Goal: Use online tool/utility: Use online tool/utility

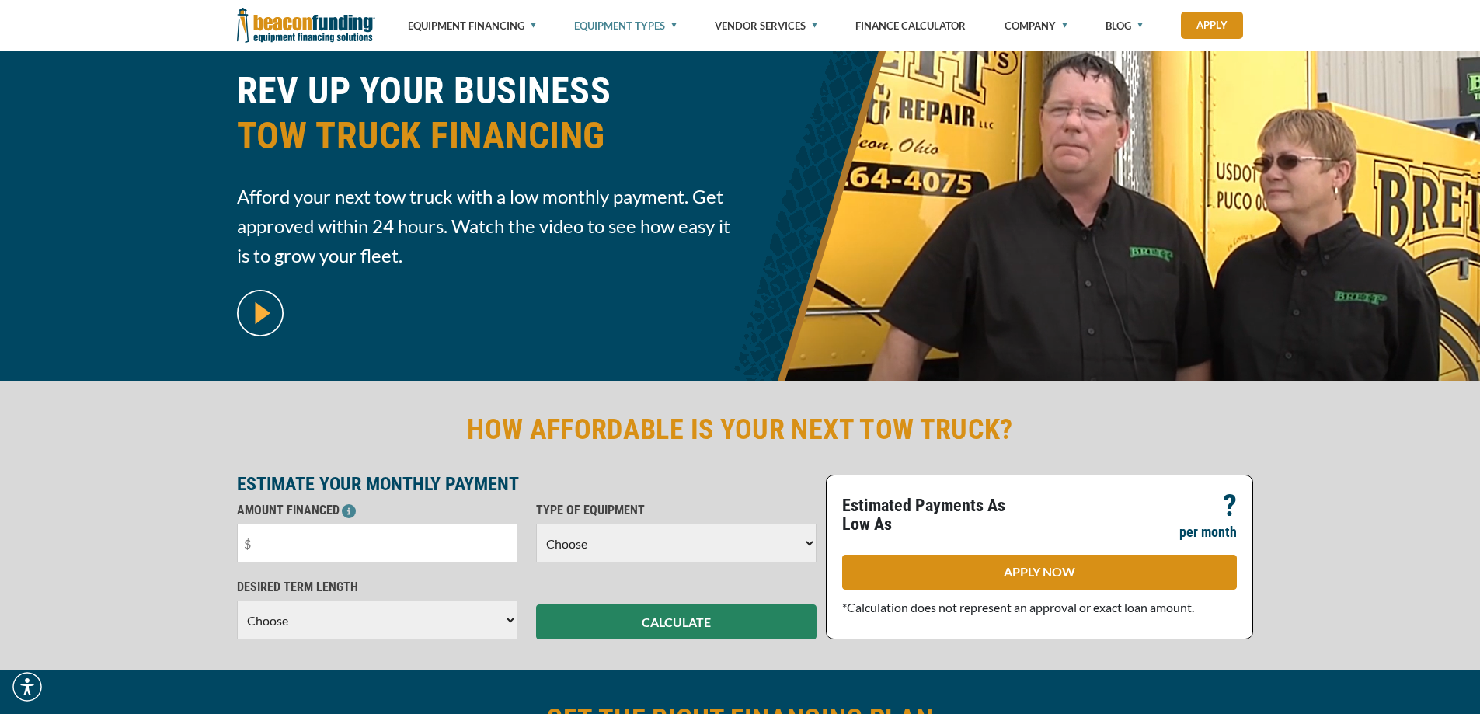
scroll to position [155, 0]
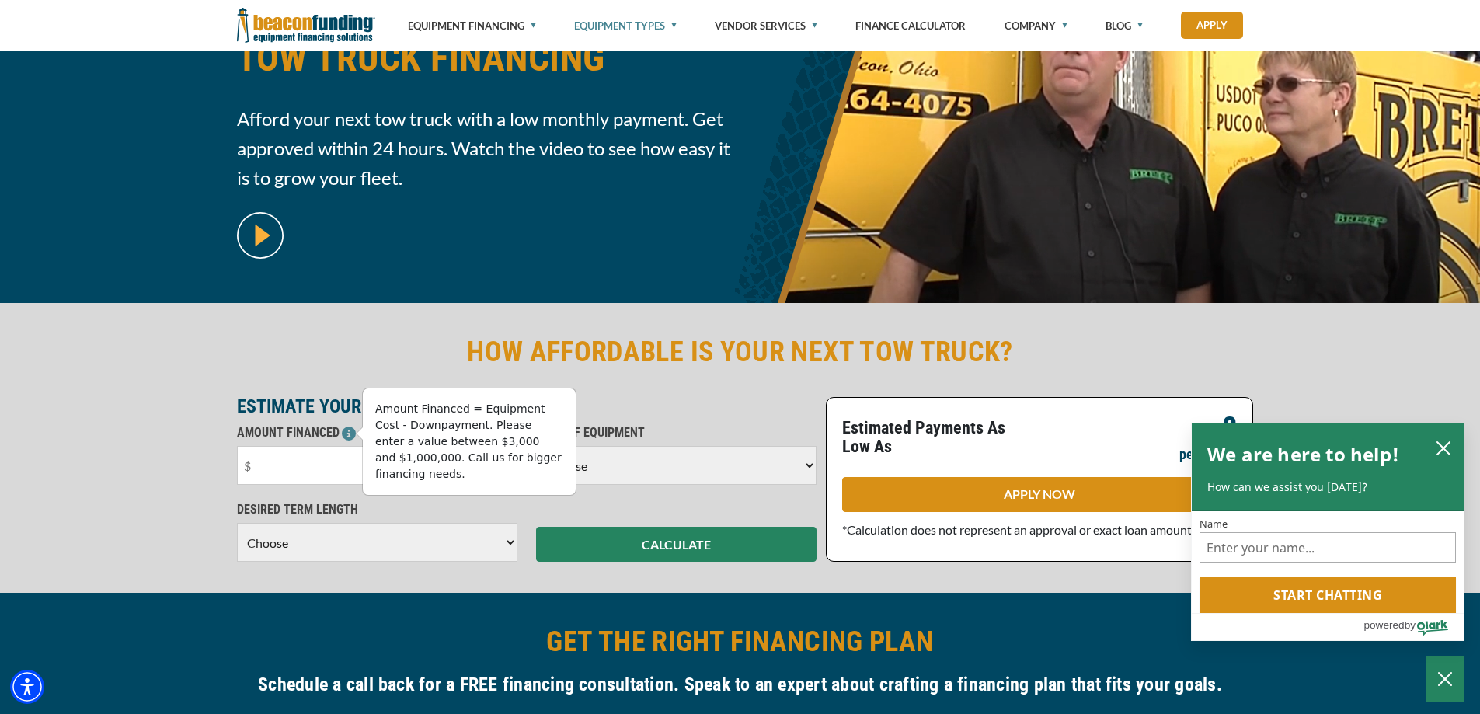
click at [346, 431] on icon at bounding box center [349, 434] width 14 height 14
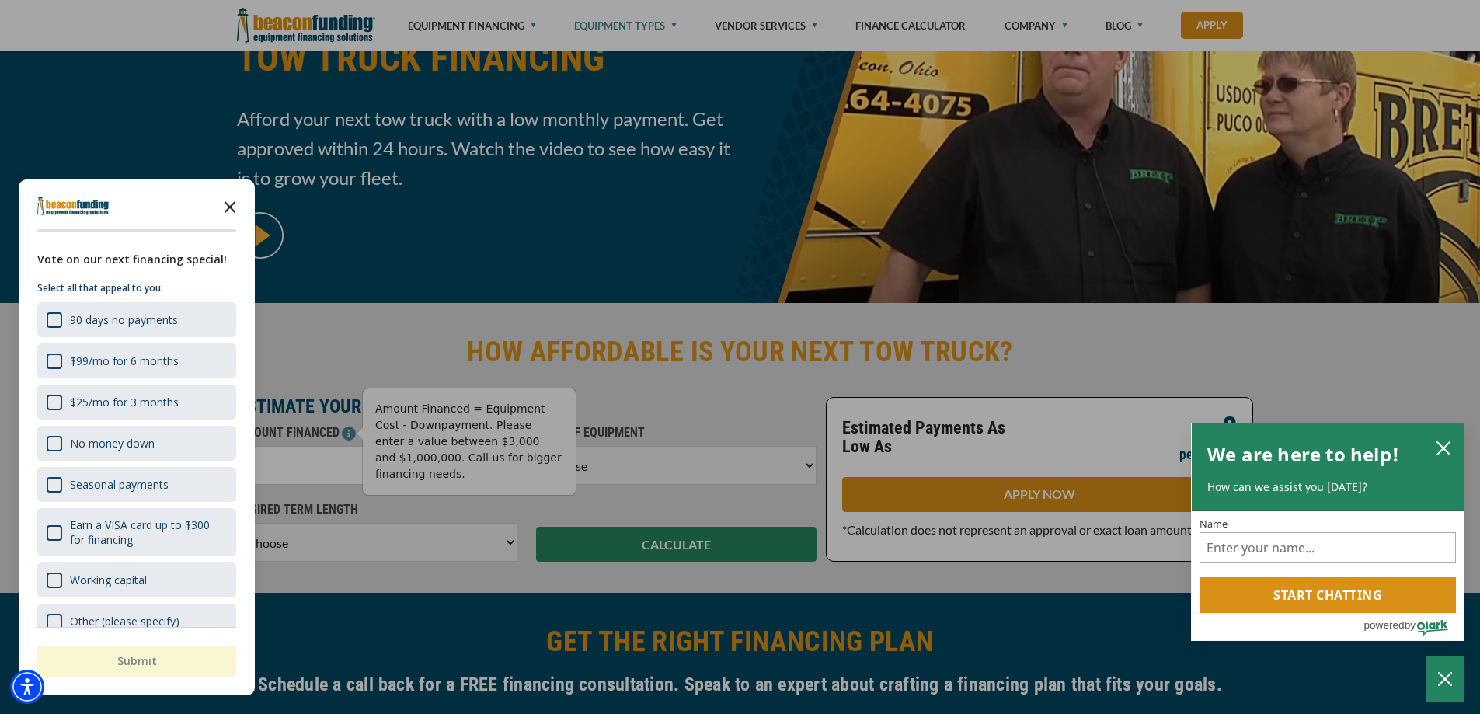
click at [237, 206] on icon "Close the survey" at bounding box center [229, 205] width 31 height 31
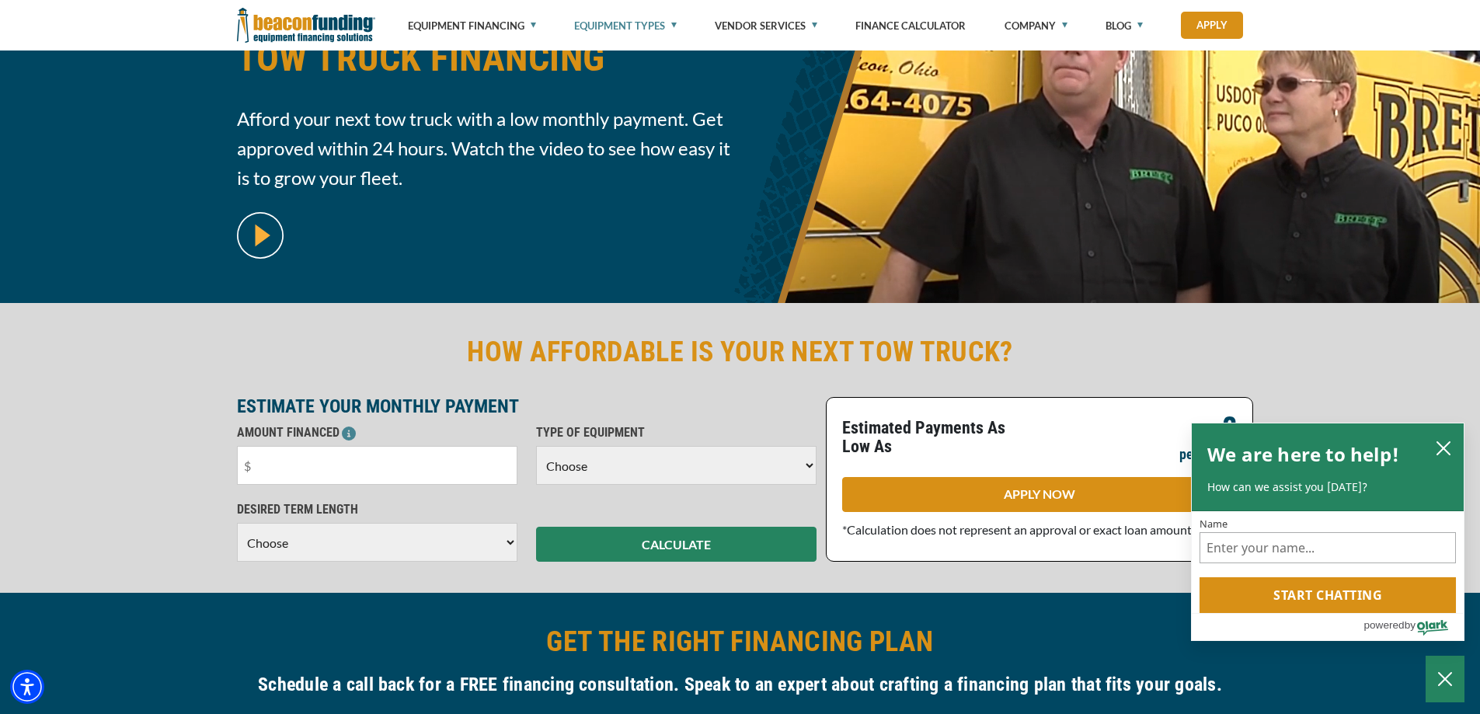
scroll to position [0, 0]
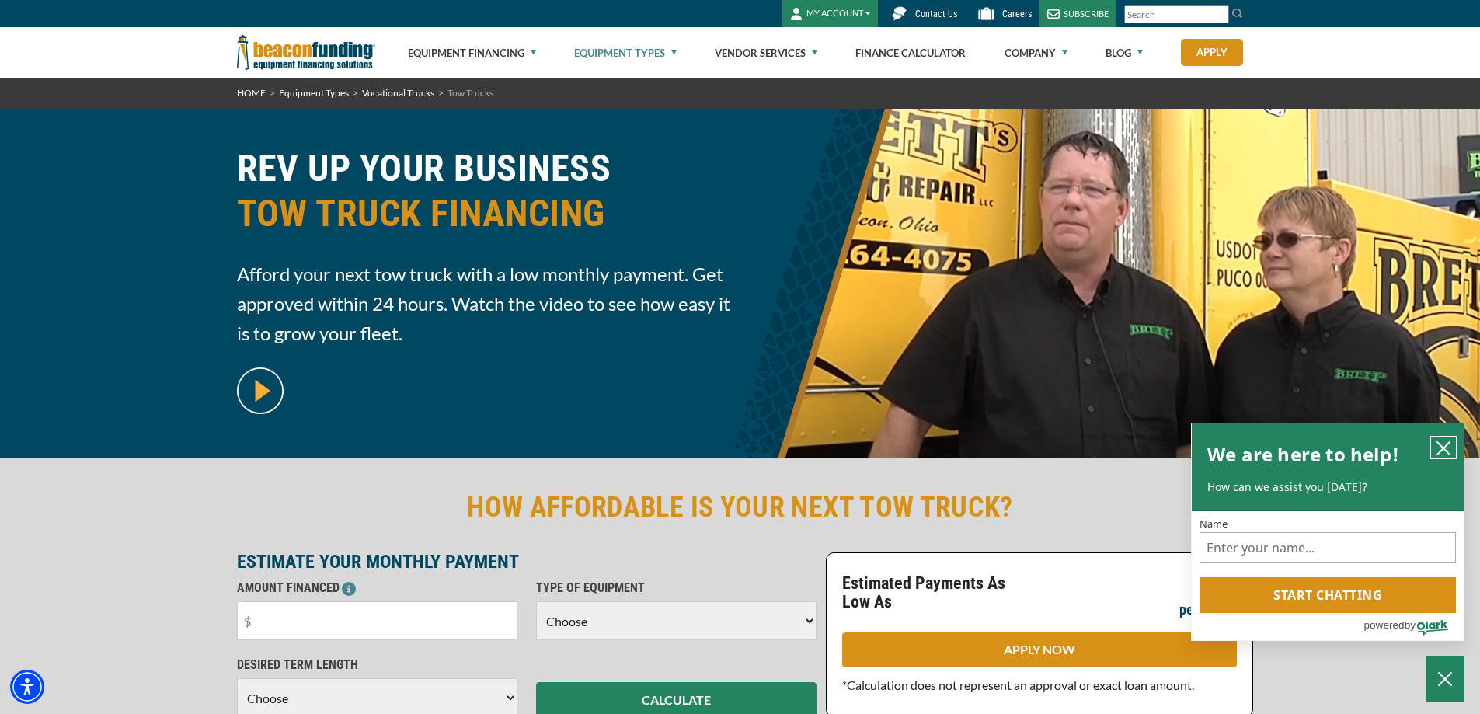
click at [1442, 444] on icon "close chatbox" at bounding box center [1444, 448] width 16 height 16
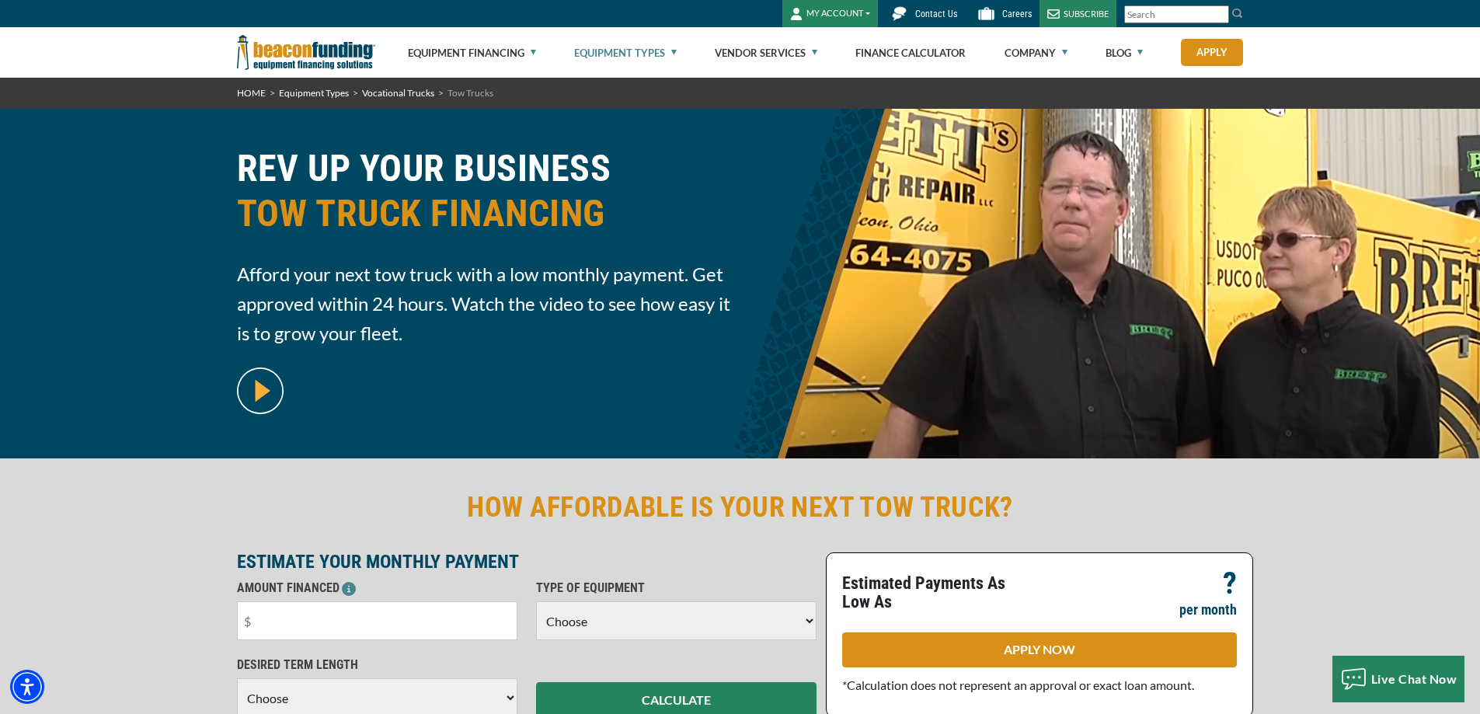
scroll to position [78, 0]
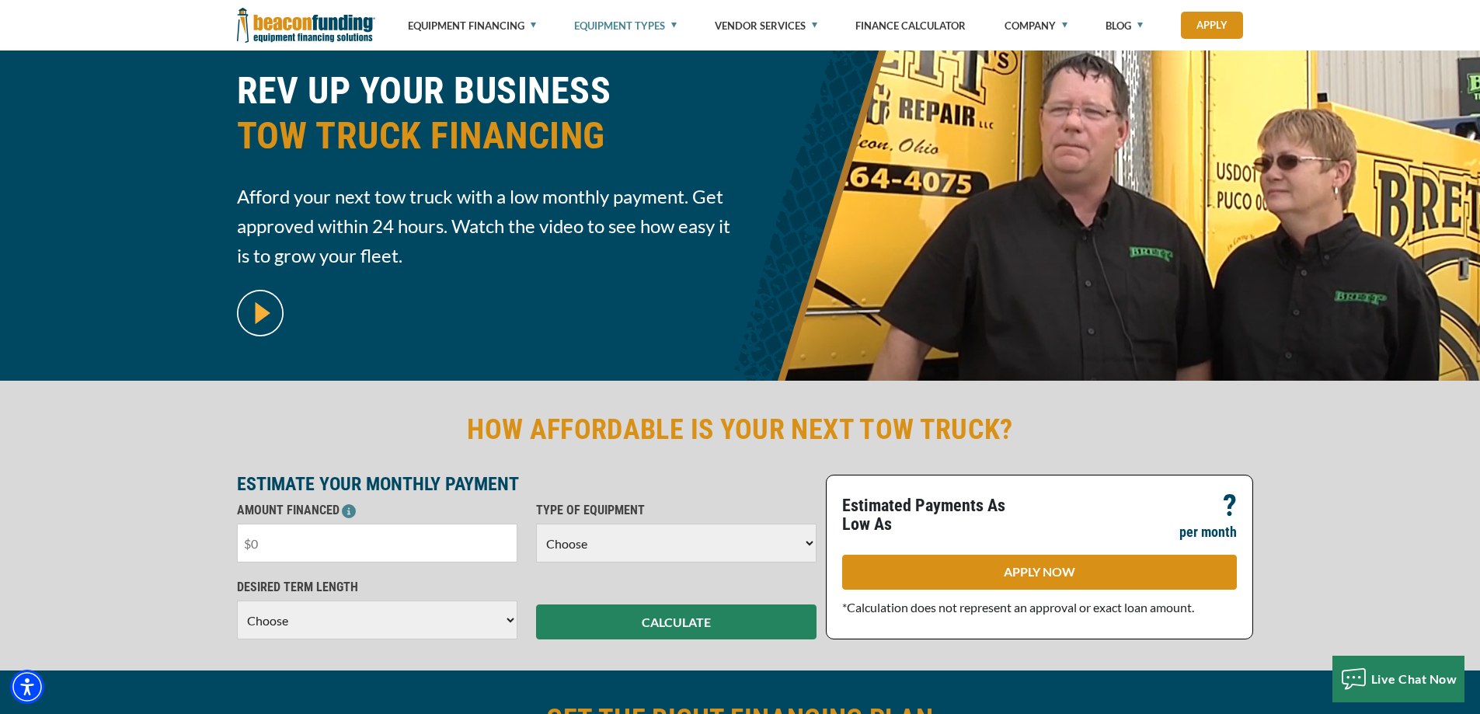
click at [334, 544] on input "text" at bounding box center [377, 543] width 280 height 39
drag, startPoint x: 334, startPoint y: 544, endPoint x: 239, endPoint y: 539, distance: 95.7
click at [239, 539] on input "text" at bounding box center [377, 543] width 280 height 39
type input "$200,000"
click at [656, 531] on select "Choose Backhoe Boom/Bucket Truck Chipper Commercial Mower Crane DTG/DTF Printin…" at bounding box center [676, 543] width 280 height 39
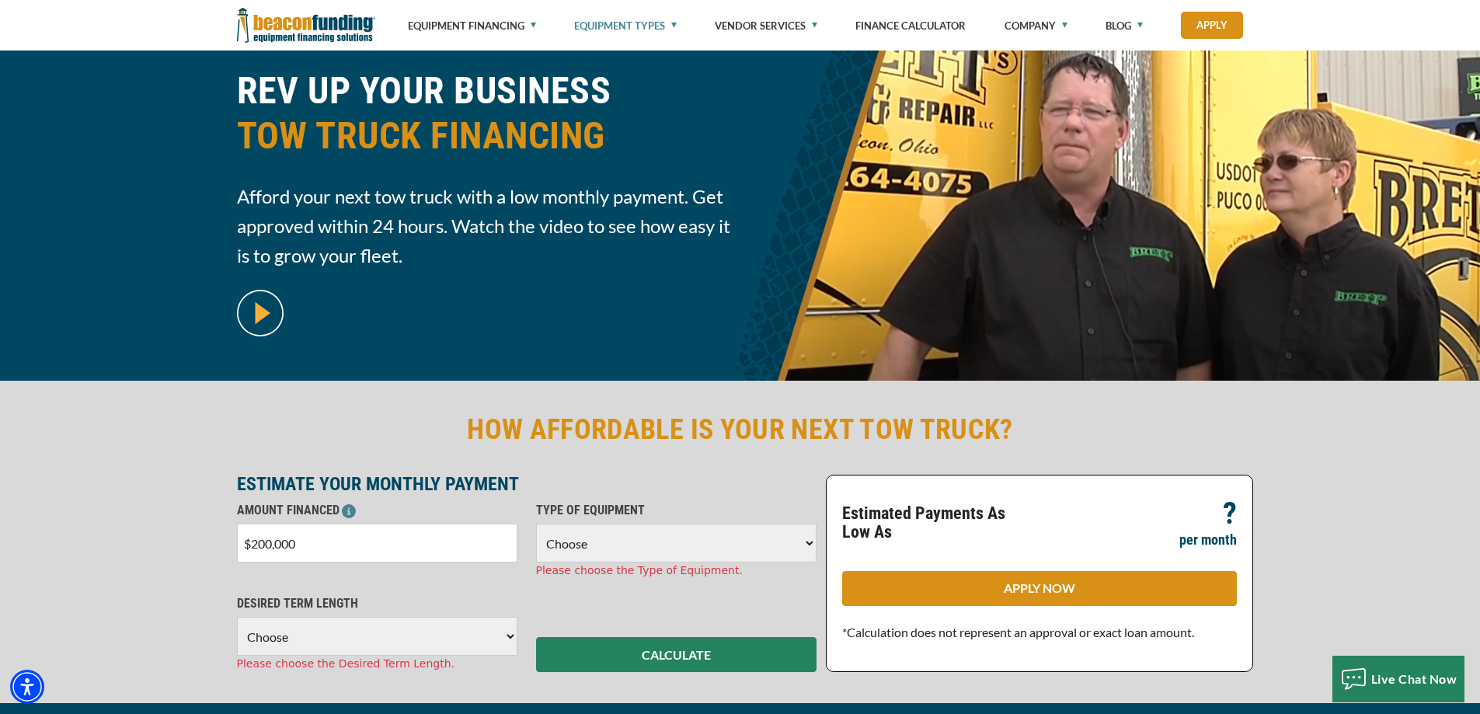
select select "5"
click at [536, 524] on select "Choose Backhoe Boom/Bucket Truck Chipper Commercial Mower Crane DTG/DTF Printin…" at bounding box center [676, 543] width 280 height 39
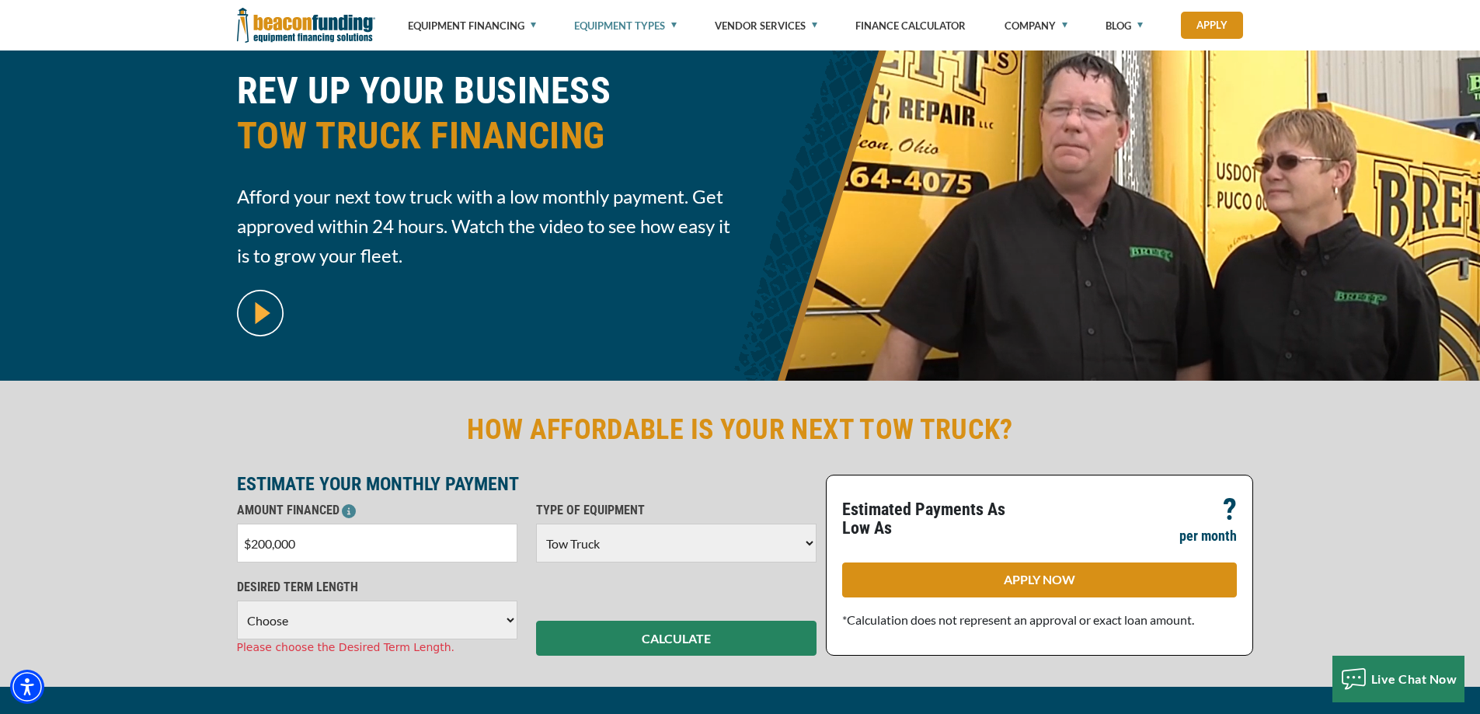
click at [406, 616] on select "Choose 36 Months 48 Months 60 Months 72 Months 84 Months" at bounding box center [377, 620] width 280 height 39
select select "84"
click at [237, 601] on select "Choose 36 Months 48 Months 60 Months 72 Months 84 Months" at bounding box center [377, 620] width 280 height 39
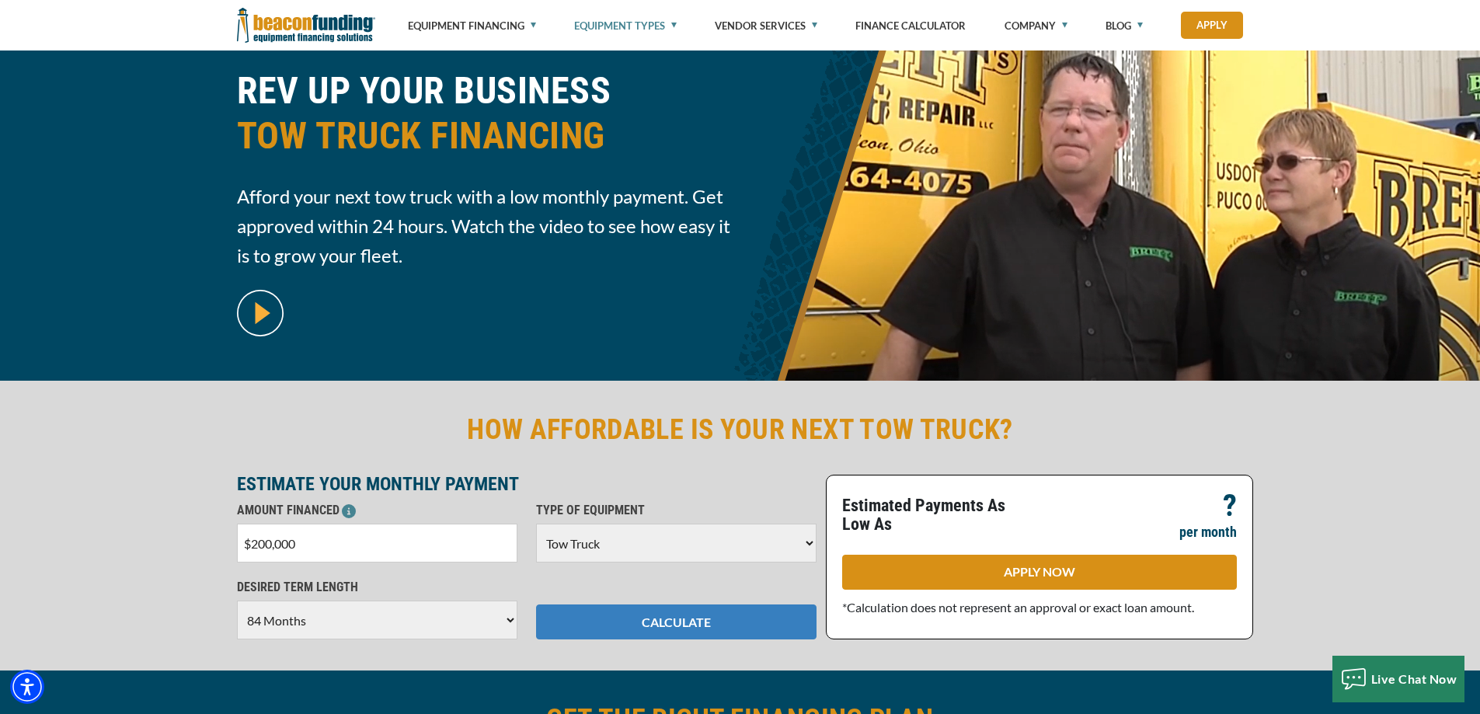
click at [666, 619] on button "CALCULATE" at bounding box center [676, 621] width 280 height 35
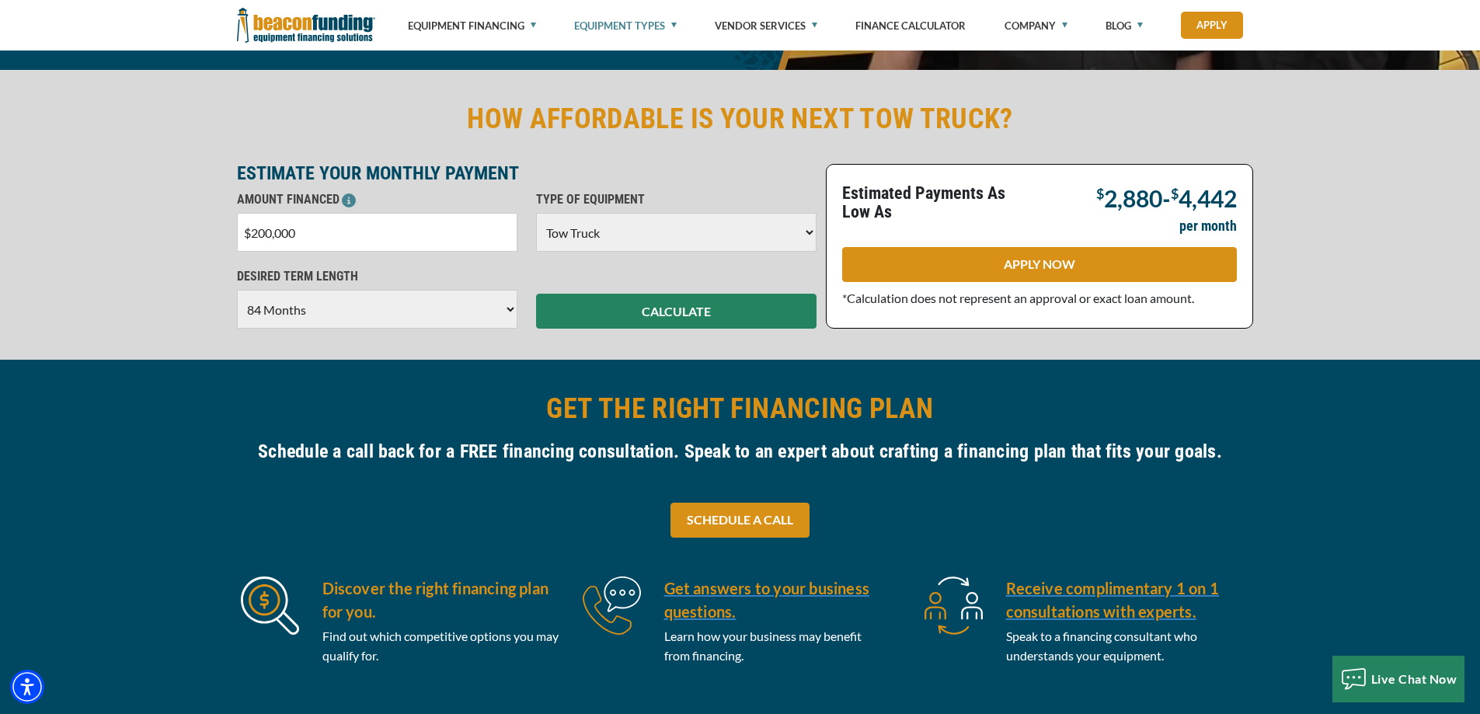
scroll to position [0, 0]
